Goal: Transaction & Acquisition: Purchase product/service

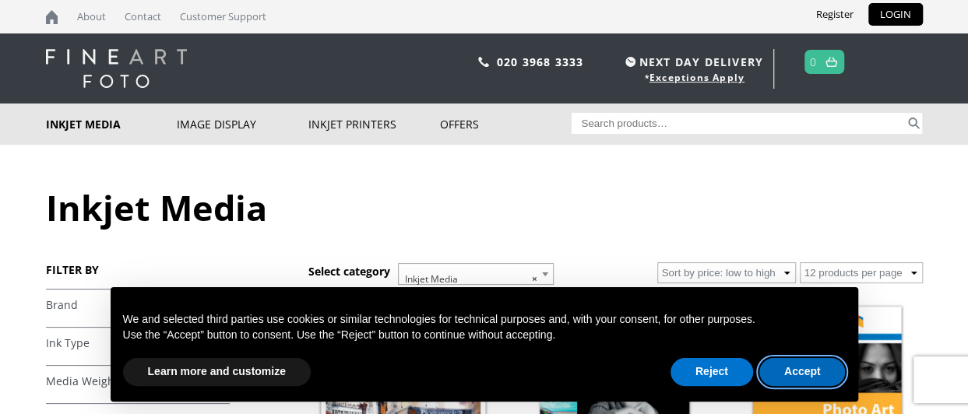
click at [805, 368] on button "Accept" at bounding box center [802, 372] width 86 height 28
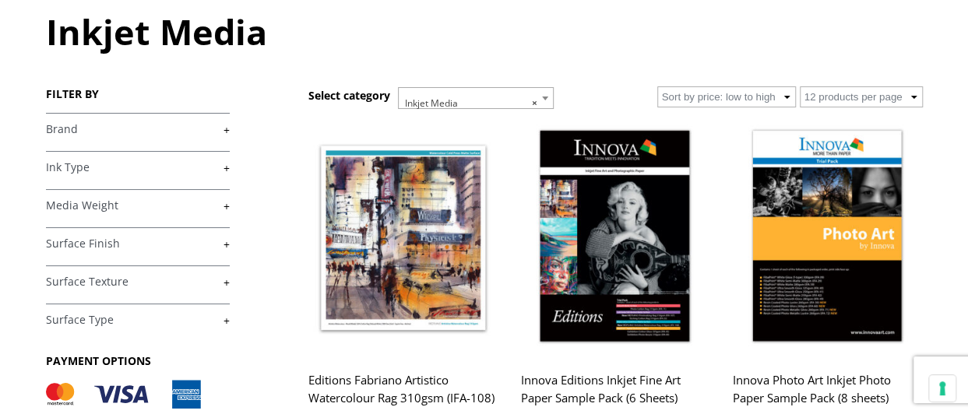
scroll to position [187, 0]
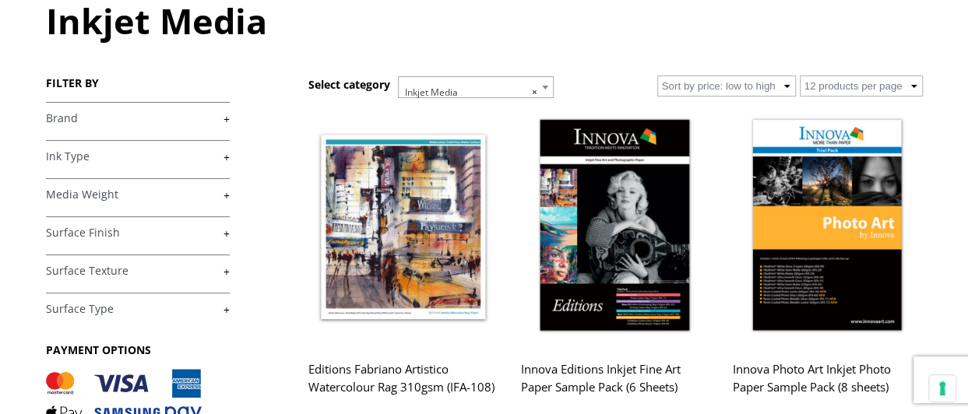
click at [224, 194] on link "+" at bounding box center [138, 195] width 184 height 15
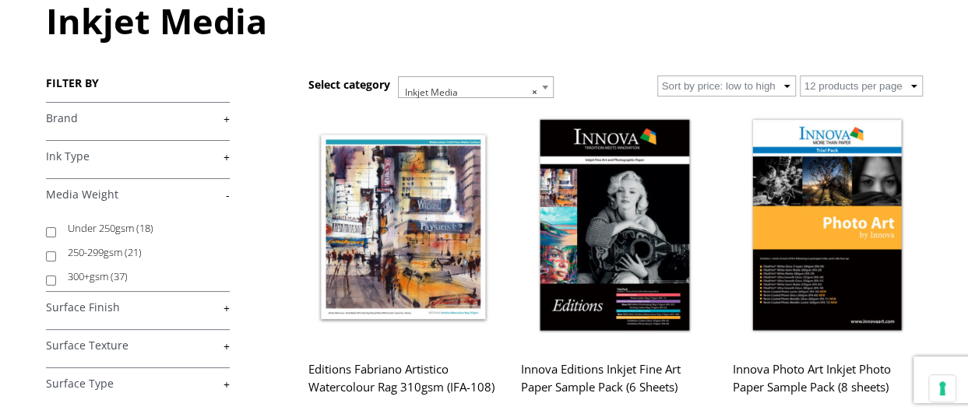
click at [47, 230] on input "Under 250gsm (18)" at bounding box center [51, 232] width 10 height 10
checkbox input "true"
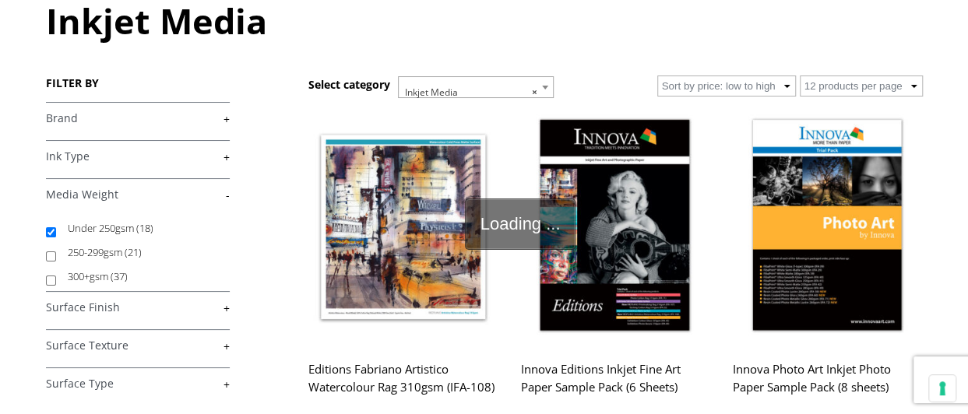
click at [224, 119] on link "+" at bounding box center [138, 118] width 184 height 15
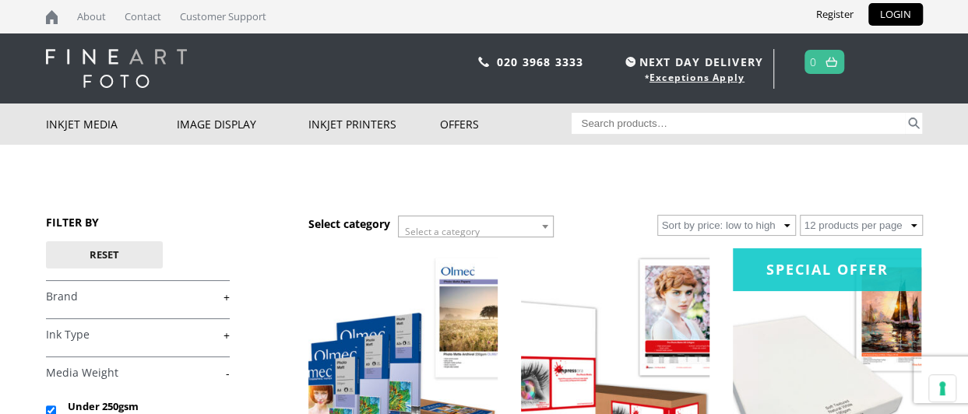
click at [226, 301] on link "+" at bounding box center [138, 297] width 184 height 15
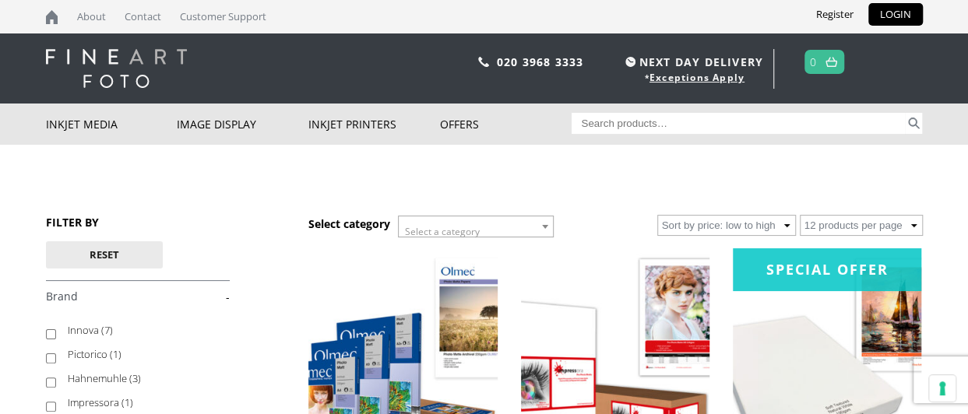
click at [46, 380] on input "Hahnemuhle (3)" at bounding box center [51, 383] width 10 height 10
checkbox input "true"
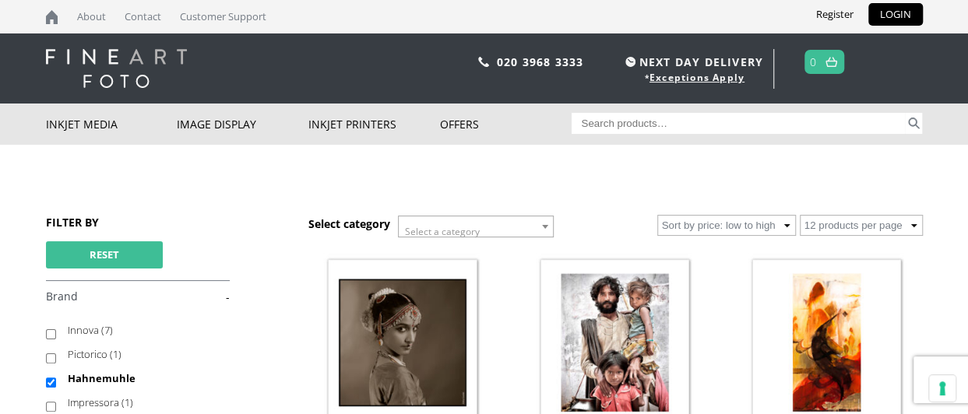
click at [106, 253] on button "Reset" at bounding box center [104, 254] width 117 height 27
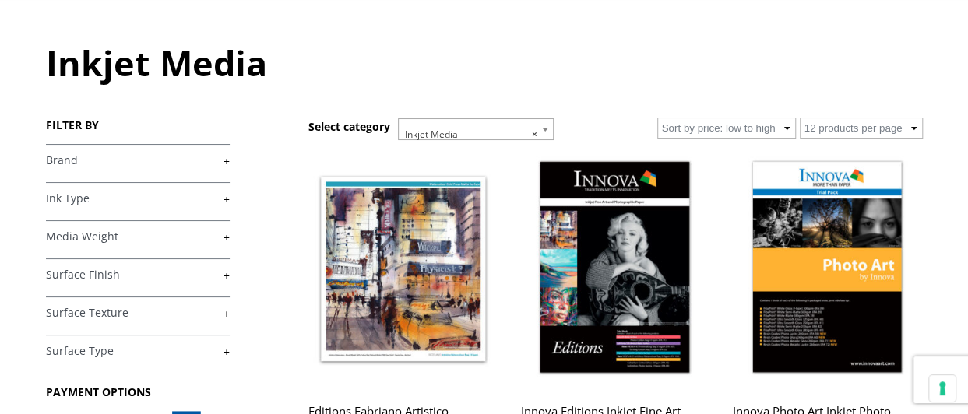
scroll to position [187, 0]
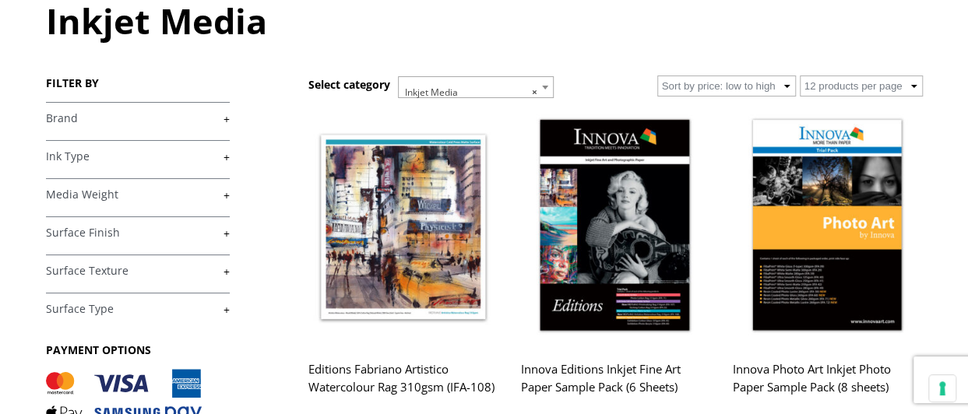
click at [224, 118] on link "+" at bounding box center [138, 118] width 184 height 15
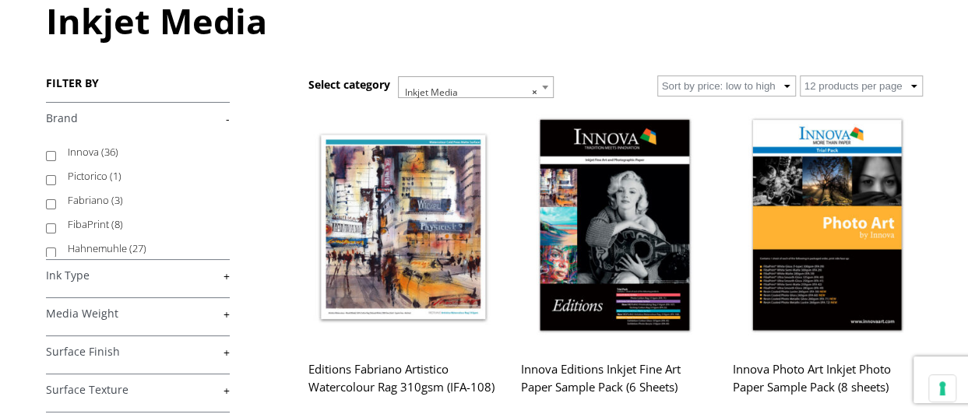
click at [53, 250] on input "Hahnemuhle (27)" at bounding box center [51, 253] width 10 height 10
checkbox input "true"
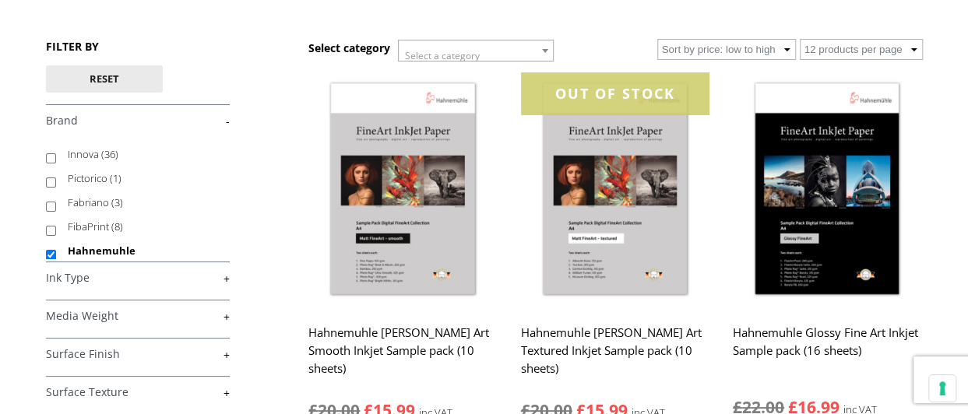
scroll to position [249, 0]
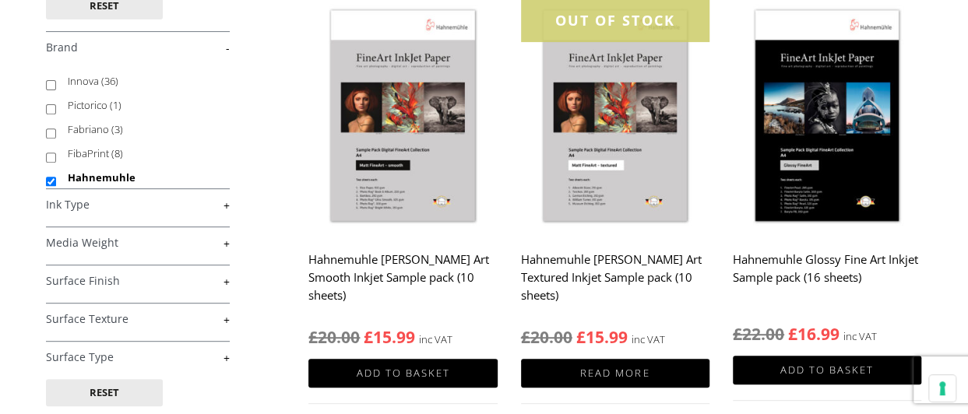
click at [226, 240] on link "+" at bounding box center [138, 243] width 184 height 15
click at [47, 280] on input "Under 250gsm (3)" at bounding box center [51, 281] width 10 height 10
checkbox input "true"
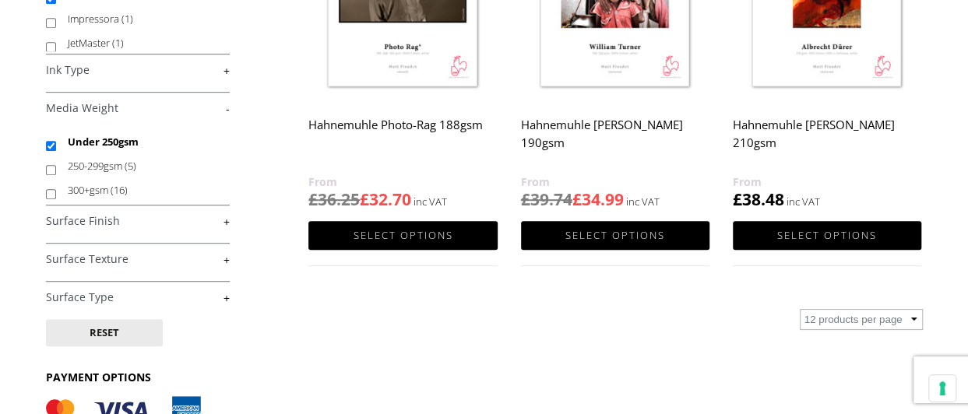
scroll to position [238, 0]
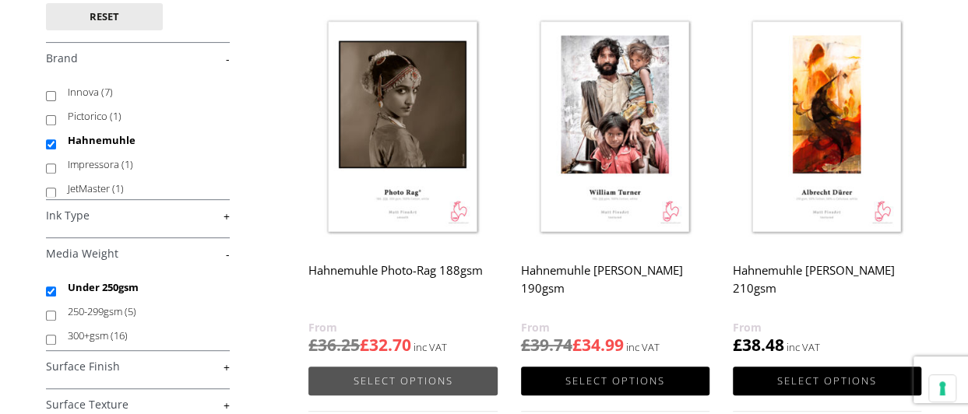
click at [391, 378] on link "Select options" at bounding box center [402, 381] width 188 height 29
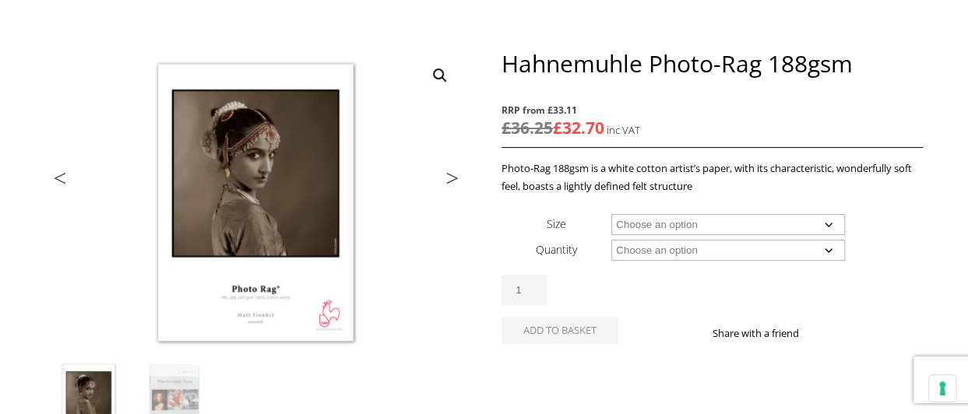
scroll to position [227, 0]
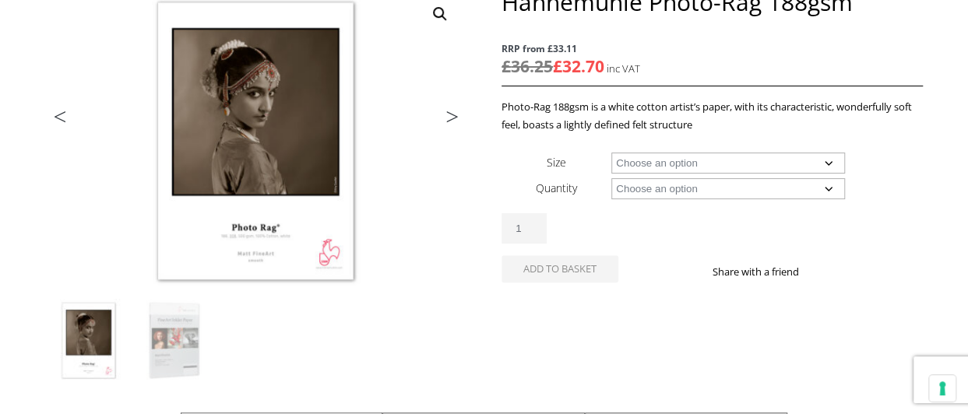
click at [833, 162] on select "Choose an option A4 Sheet A3 Sheet A3+ Sheet A2 Sheet 17" Wide Roll 24" Wide Ro…" at bounding box center [728, 163] width 234 height 21
click at [611, 153] on select "Choose an option A4 Sheet A3 Sheet A3+ Sheet A2 Sheet 17" Wide Roll 24" Wide Ro…" at bounding box center [728, 163] width 234 height 21
select select "a3-sheet"
click at [826, 186] on select "Choose an option 25 Sheets" at bounding box center [728, 188] width 234 height 21
select select "25-sheets"
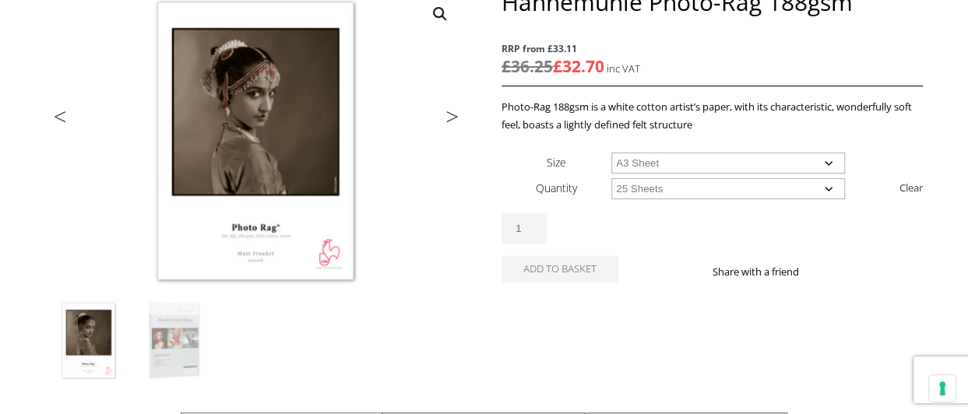
click at [611, 178] on select "Choose an option 25 Sheets" at bounding box center [728, 188] width 234 height 21
select select "a3-sheet"
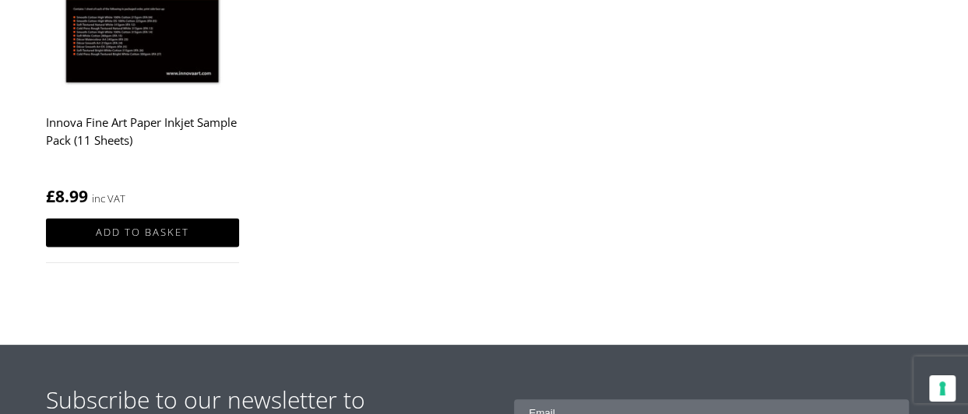
scroll to position [1099, 0]
